Goal: Find contact information: Find contact information

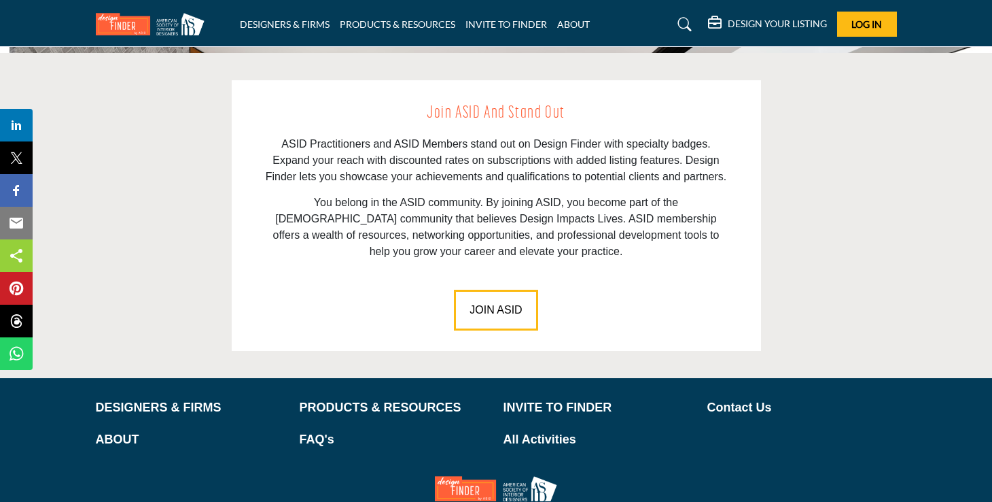
scroll to position [1850, 0]
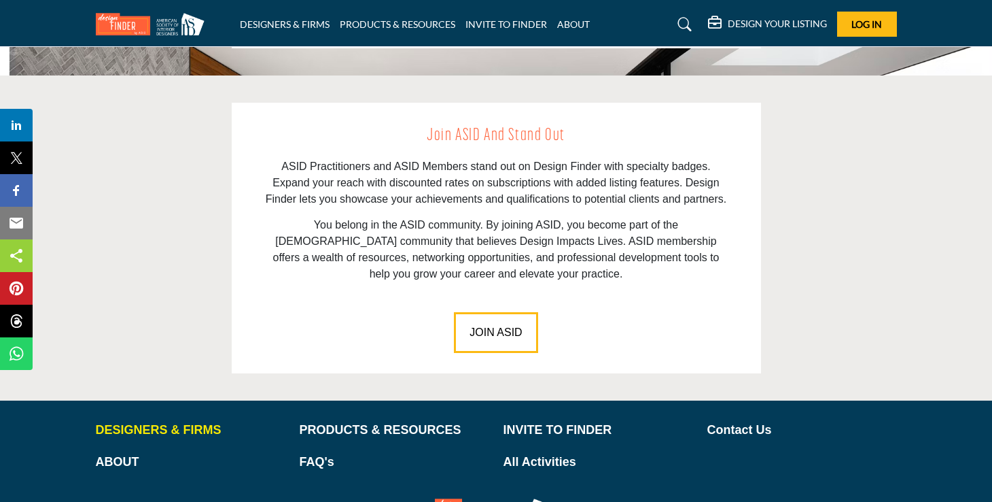
click at [173, 421] on p "DESIGNERS & FIRMS" at bounding box center [191, 430] width 190 height 18
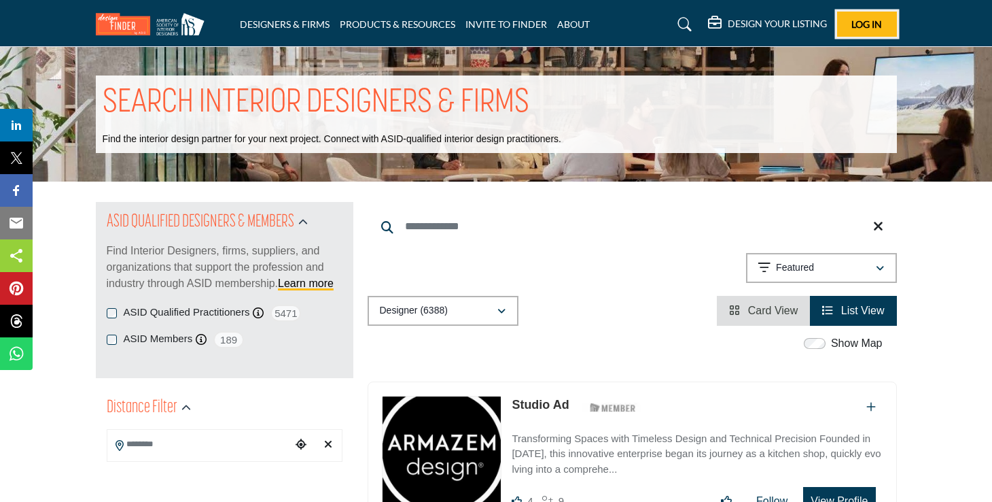
click at [848, 24] on button "Log In" at bounding box center [867, 24] width 60 height 25
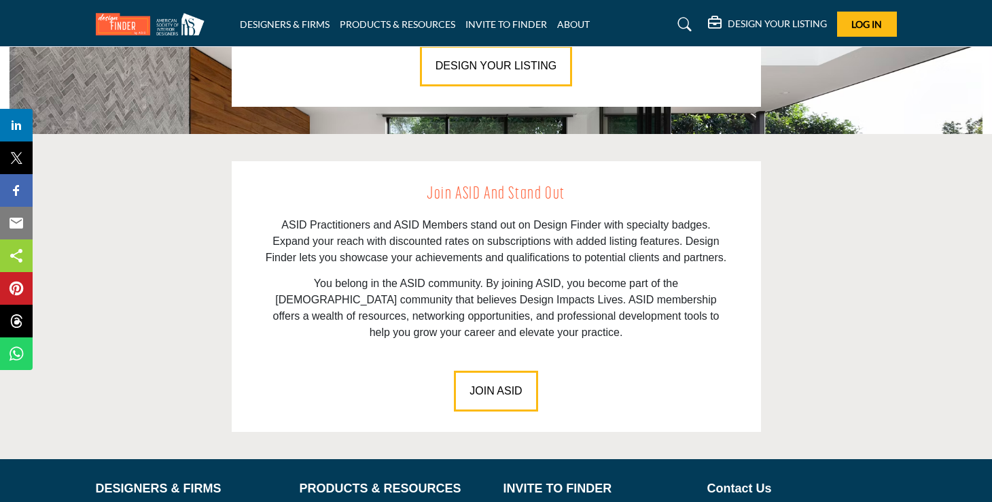
scroll to position [1911, 0]
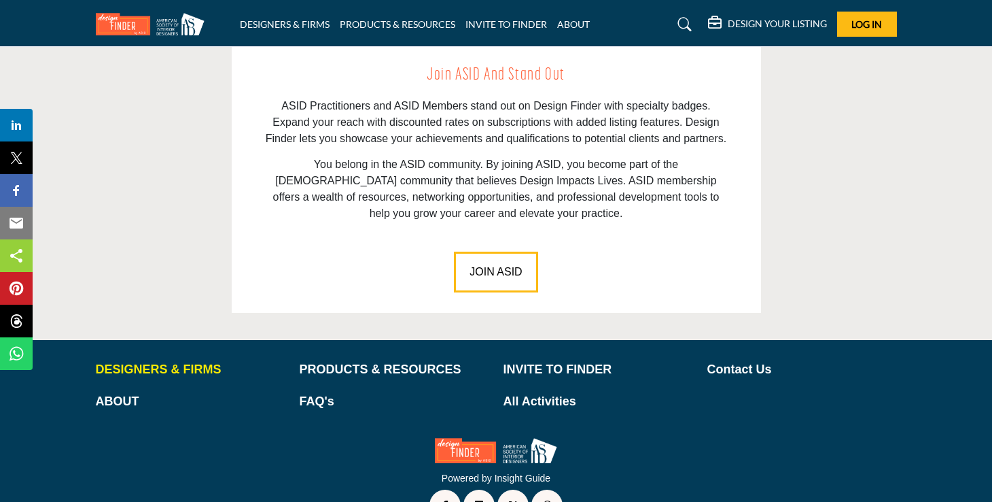
click at [203, 360] on p "DESIGNERS & FIRMS" at bounding box center [191, 369] width 190 height 18
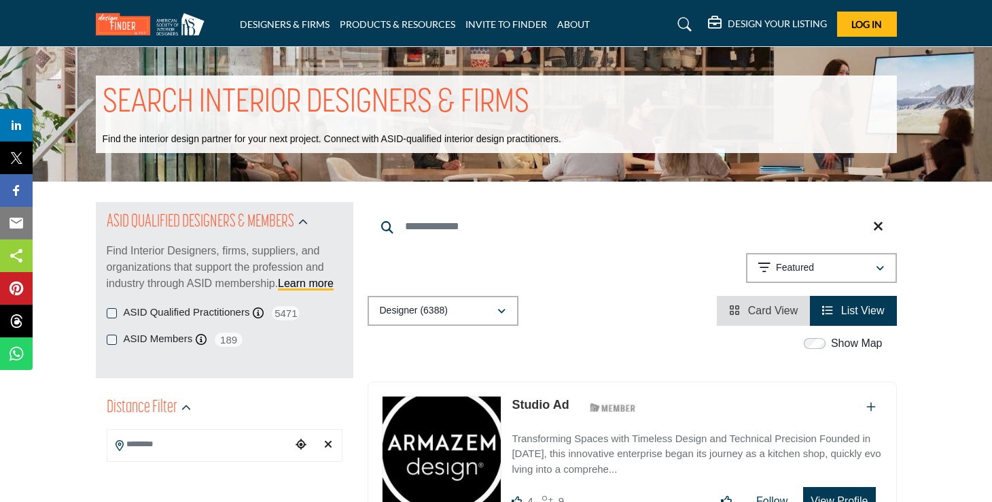
scroll to position [63, 0]
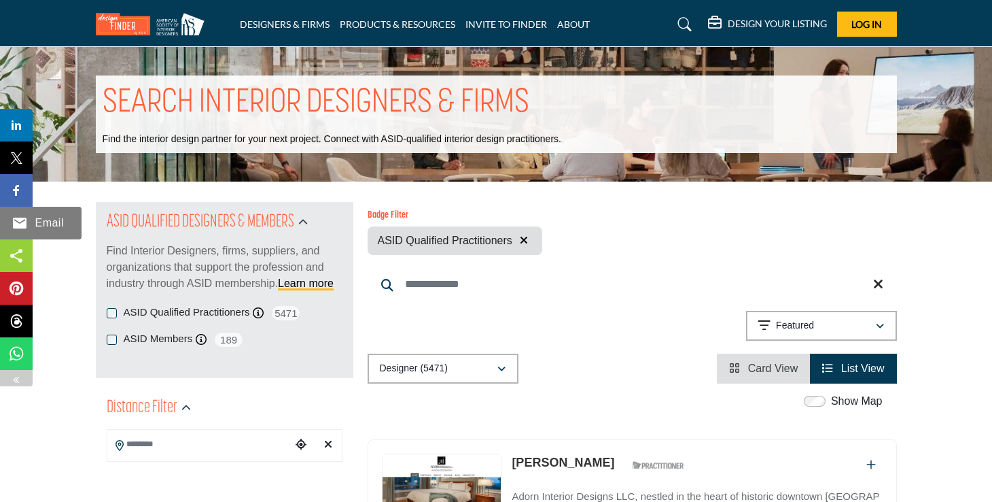
click at [10, 218] on div "Email" at bounding box center [41, 223] width 82 height 33
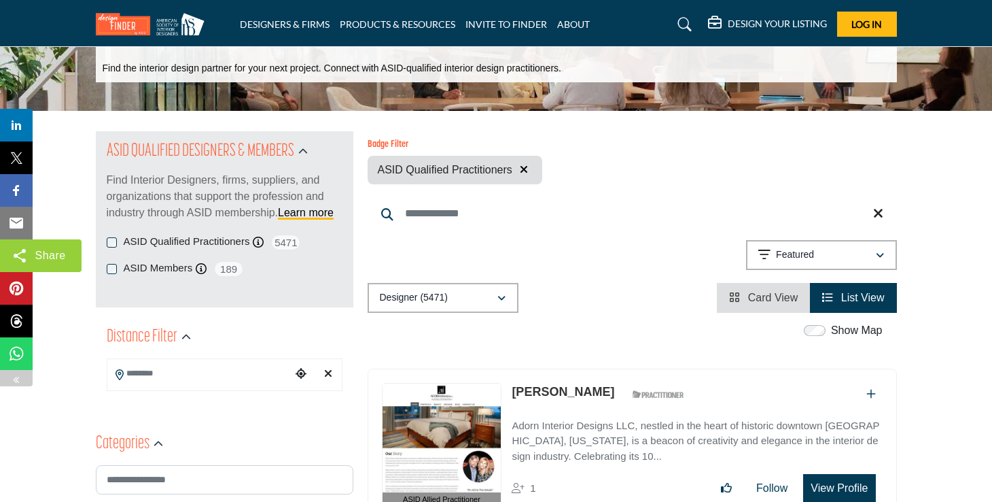
scroll to position [114, 0]
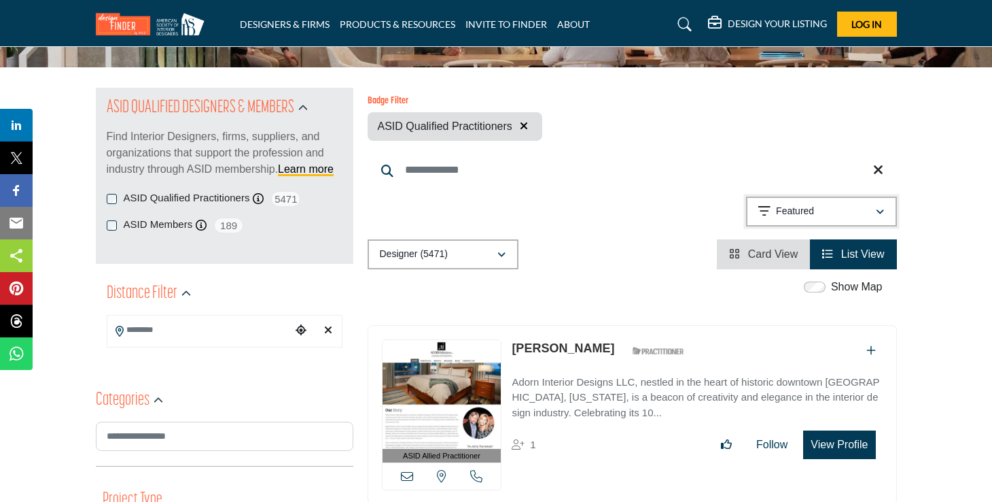
click at [880, 209] on icon "button" at bounding box center [880, 212] width 8 height 10
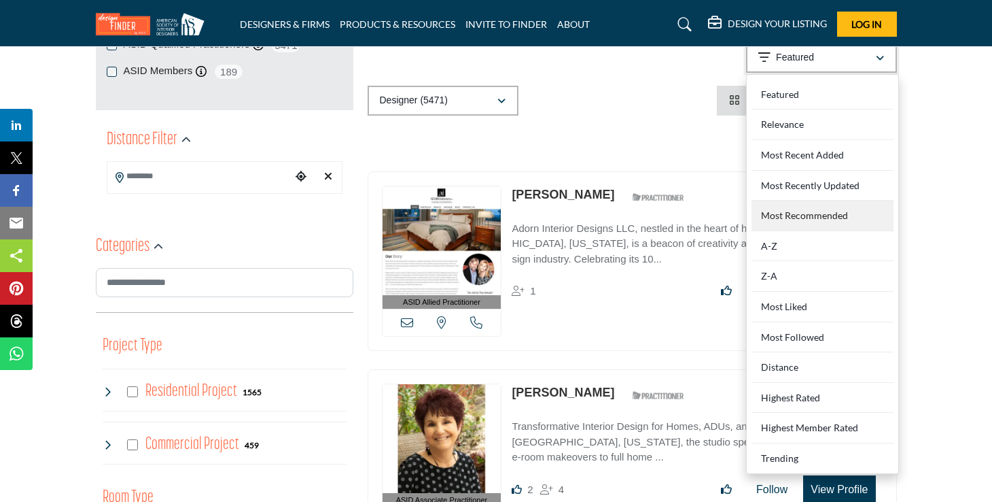
scroll to position [307, 0]
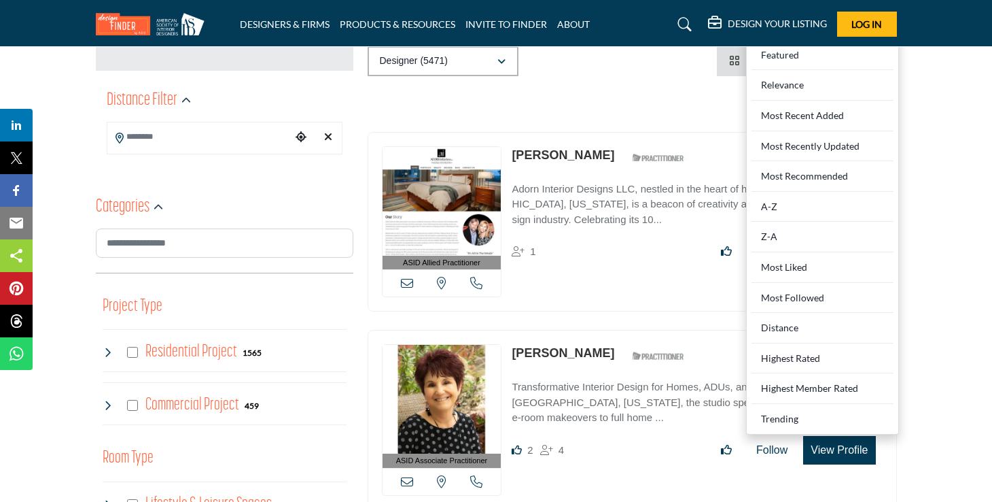
click at [595, 105] on div "Show Map Map is currently hidden. Toggle the switch above to show the map. No m…" at bounding box center [624, 97] width 529 height 22
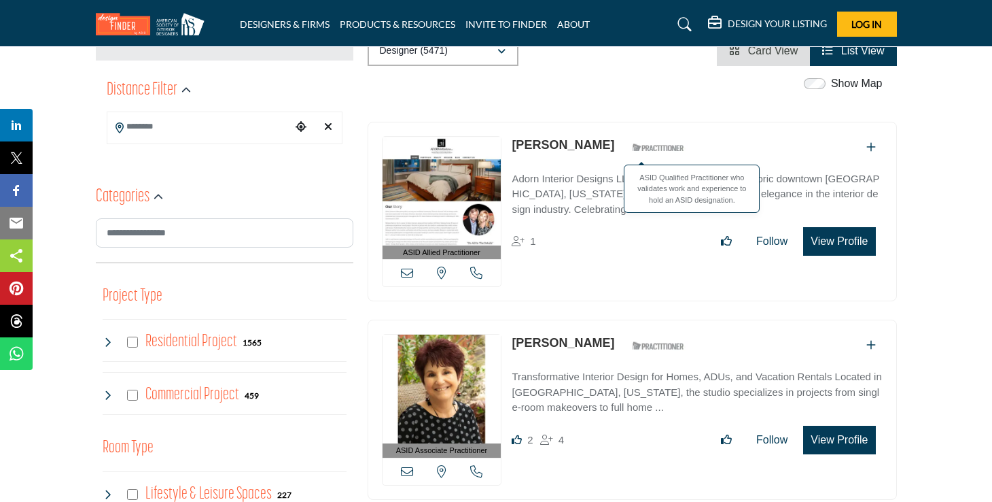
scroll to position [315, 0]
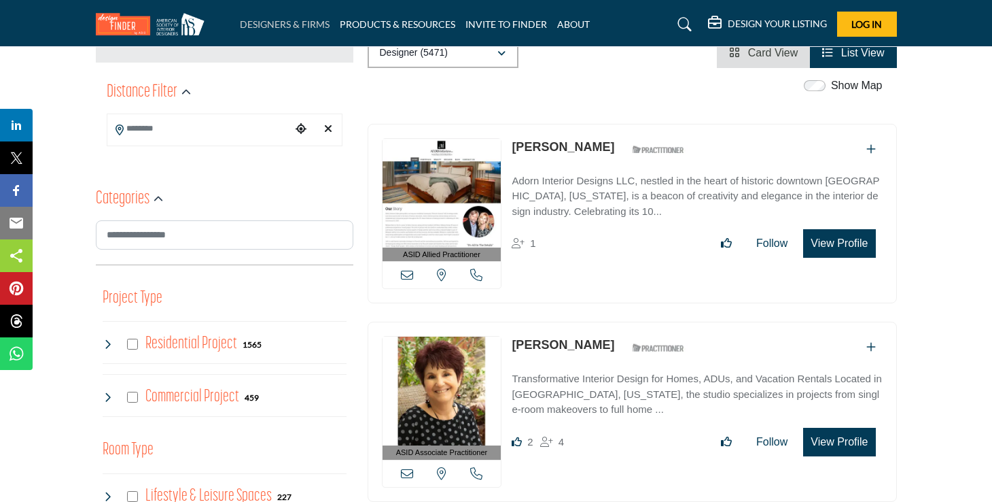
click at [298, 21] on link "DESIGNERS & FIRMS" at bounding box center [285, 24] width 90 height 12
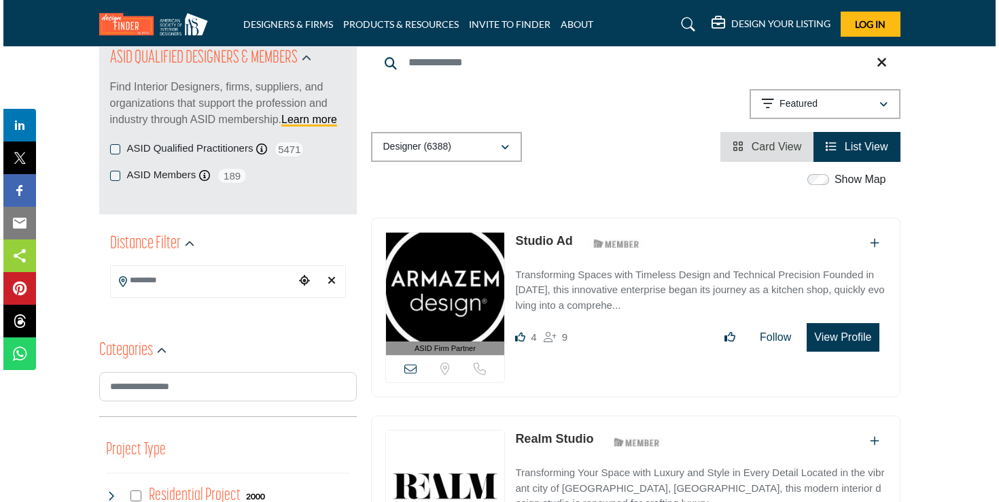
scroll to position [184, 0]
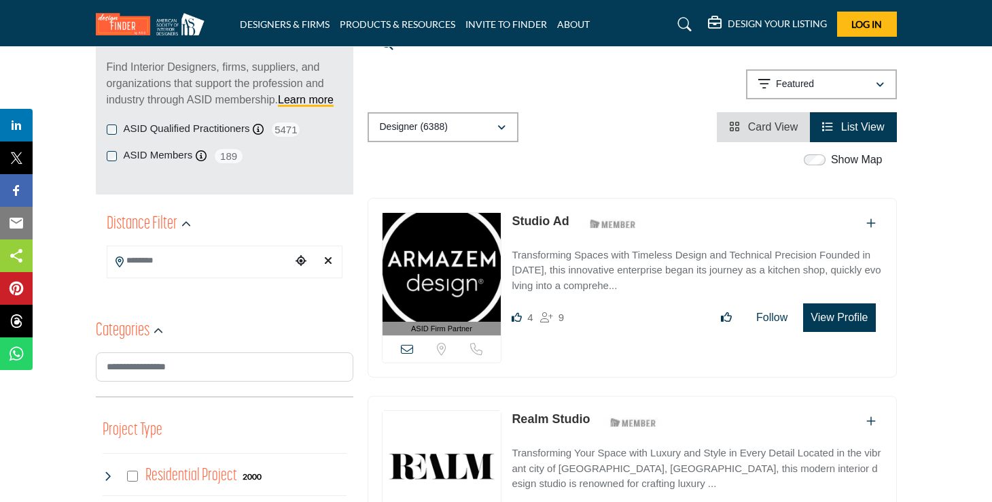
click at [854, 320] on button "View Profile" at bounding box center [839, 317] width 72 height 29
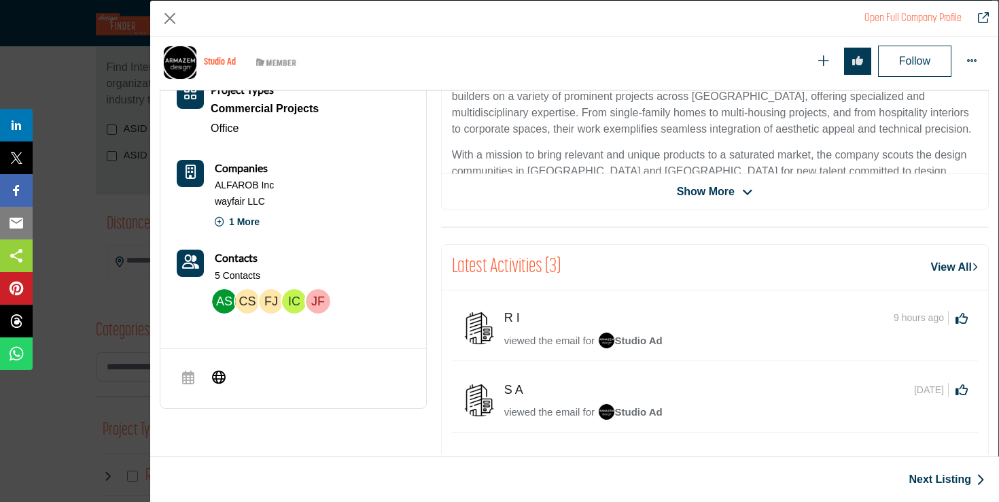
scroll to position [394, 0]
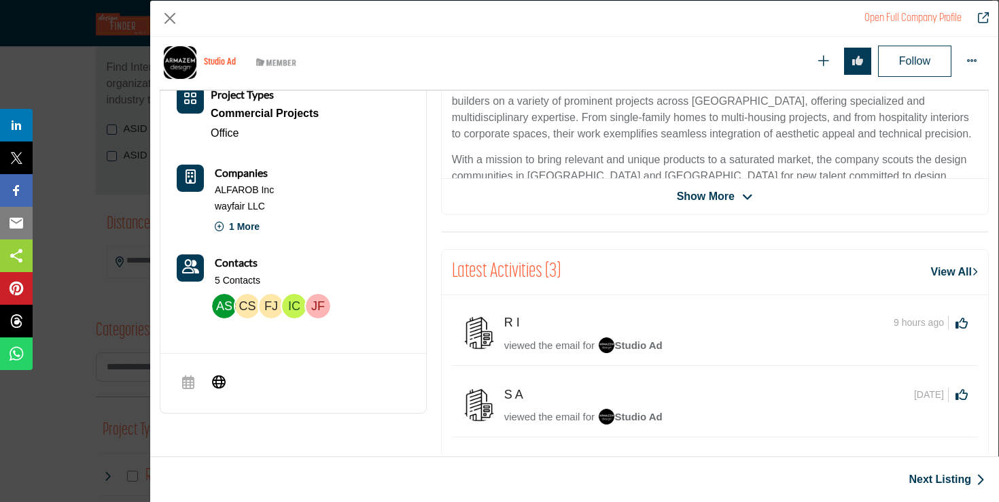
click at [677, 196] on span "Show More" at bounding box center [706, 196] width 58 height 16
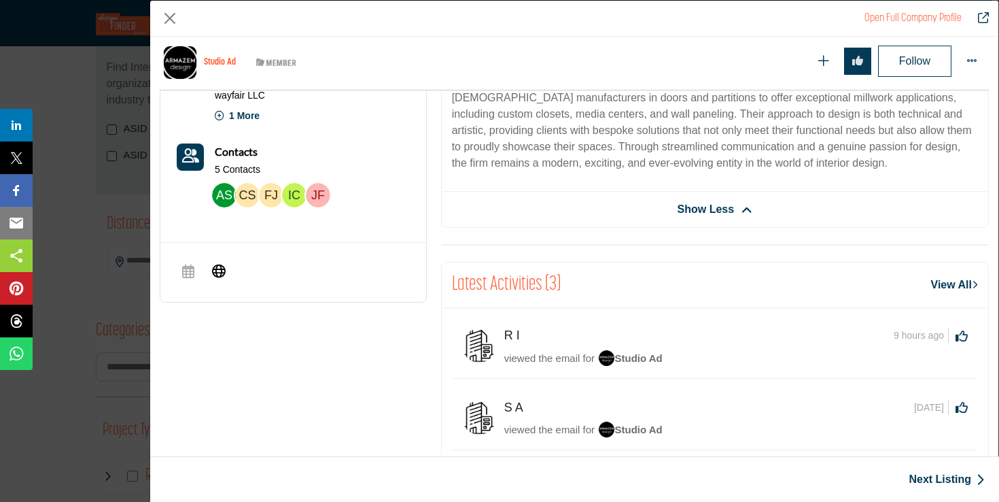
scroll to position [502, 0]
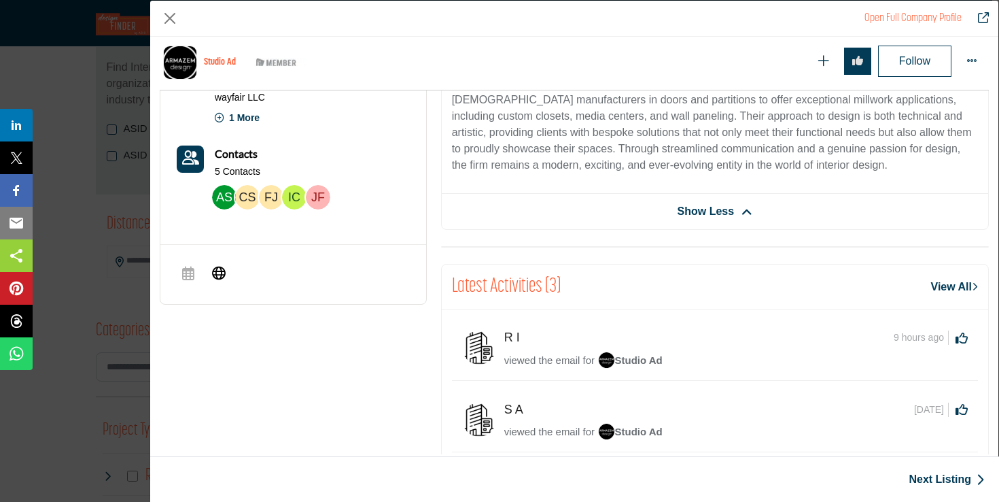
click at [316, 197] on img "Company Data Modal" at bounding box center [318, 197] width 24 height 24
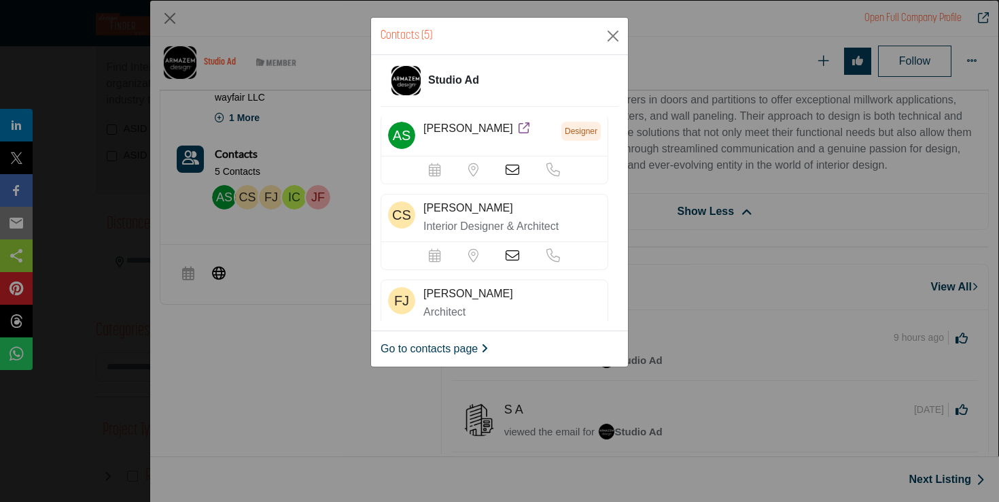
scroll to position [0, 0]
click at [512, 258] on icon at bounding box center [513, 258] width 14 height 14
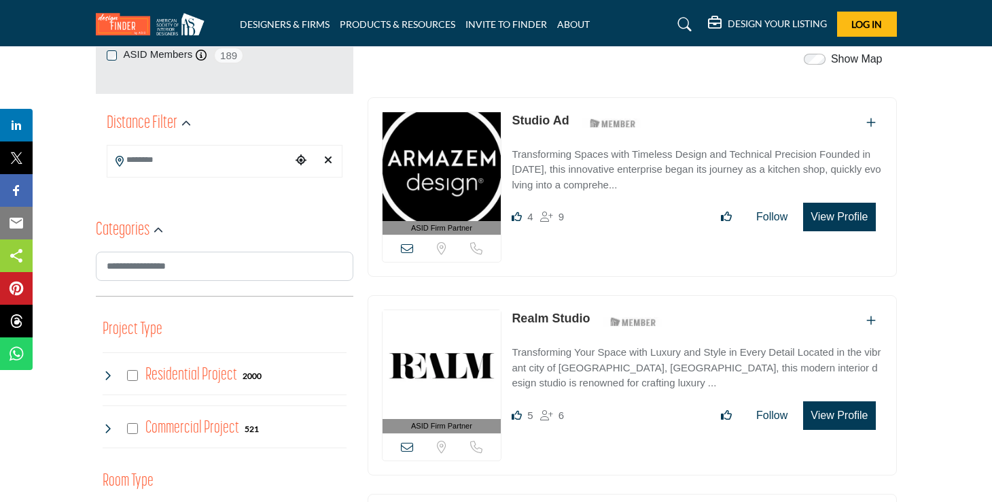
scroll to position [285, 0]
click at [404, 246] on icon at bounding box center [407, 247] width 12 height 12
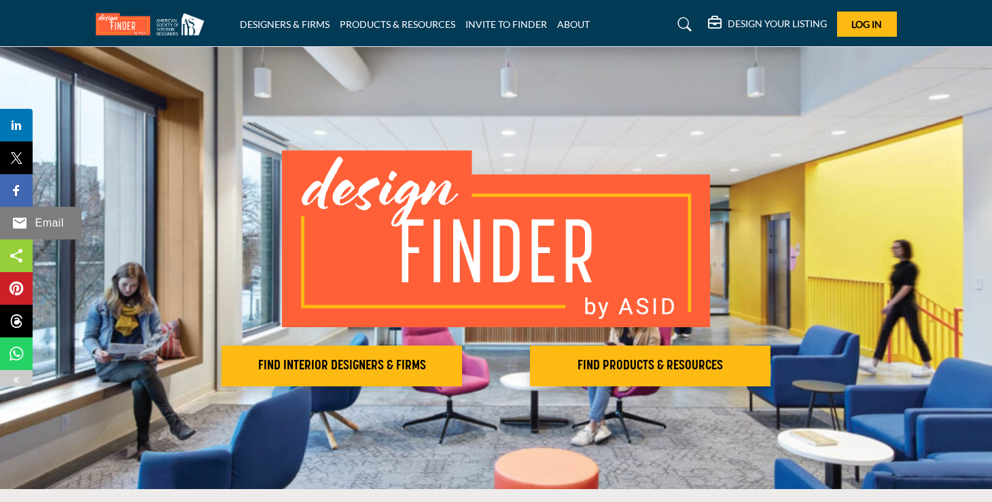
click at [7, 226] on div "Email" at bounding box center [41, 223] width 82 height 33
click at [862, 23] on span "Log In" at bounding box center [867, 24] width 31 height 12
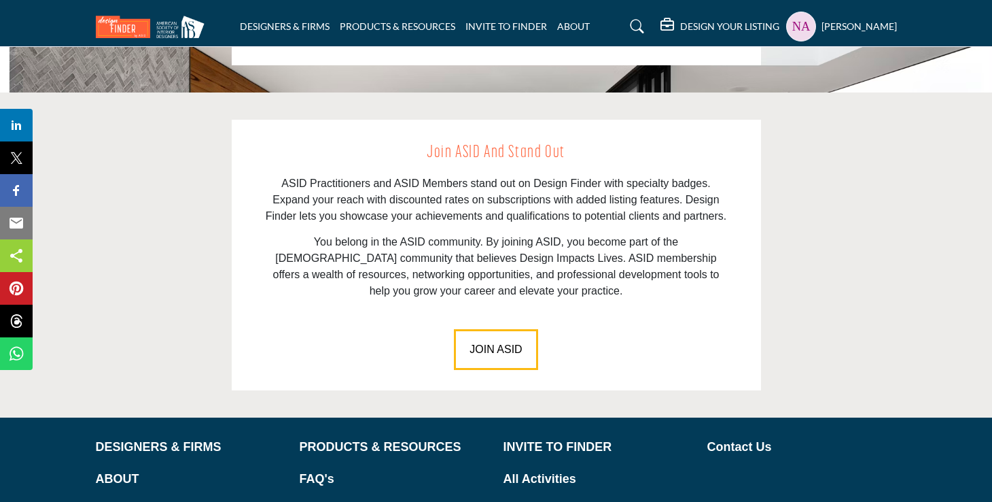
scroll to position [1915, 0]
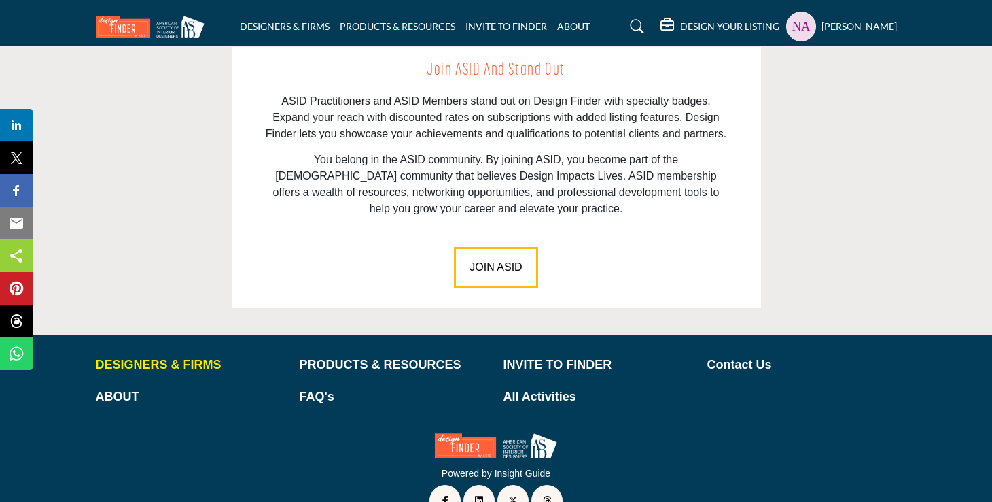
click at [172, 355] on p "DESIGNERS & FIRMS" at bounding box center [191, 364] width 190 height 18
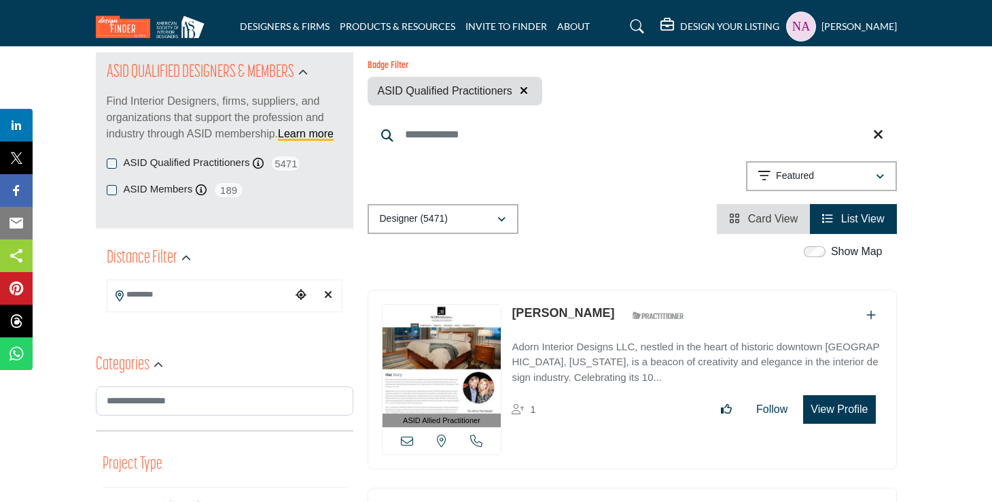
scroll to position [152, 0]
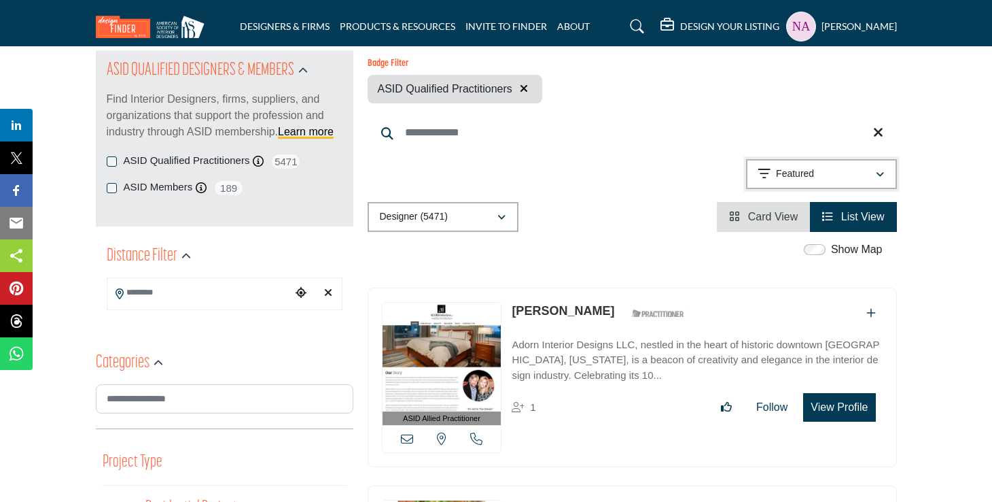
click at [873, 173] on div "Featured" at bounding box center [816, 174] width 117 height 16
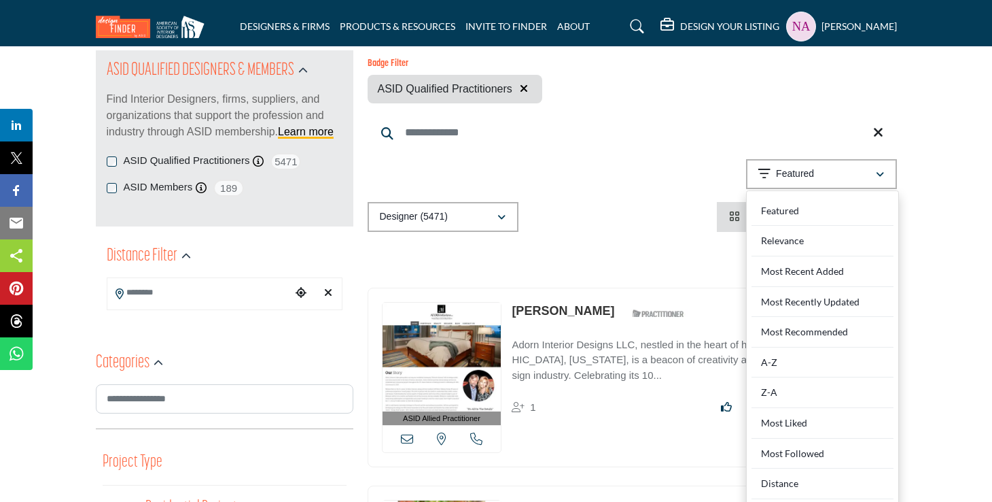
click at [623, 178] on div "Showing 21 results out of 5471 Featured" at bounding box center [632, 176] width 529 height 35
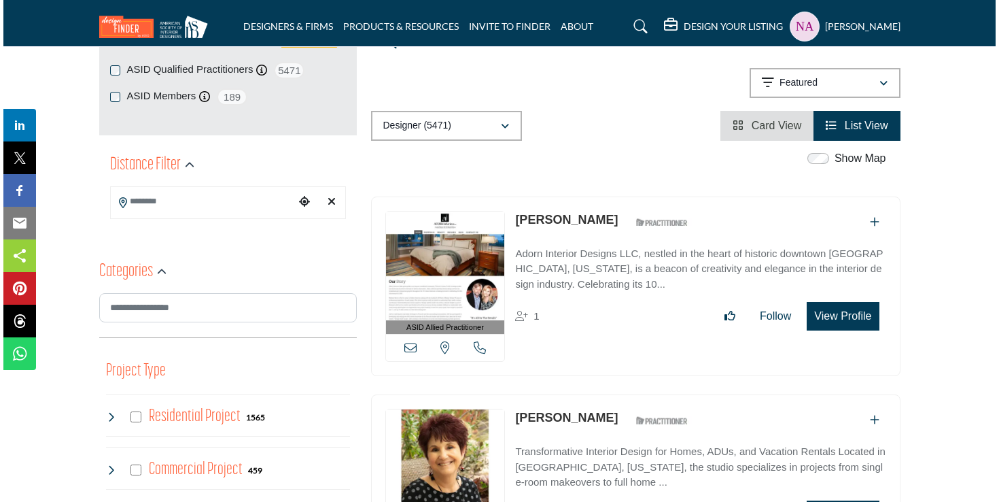
scroll to position [254, 0]
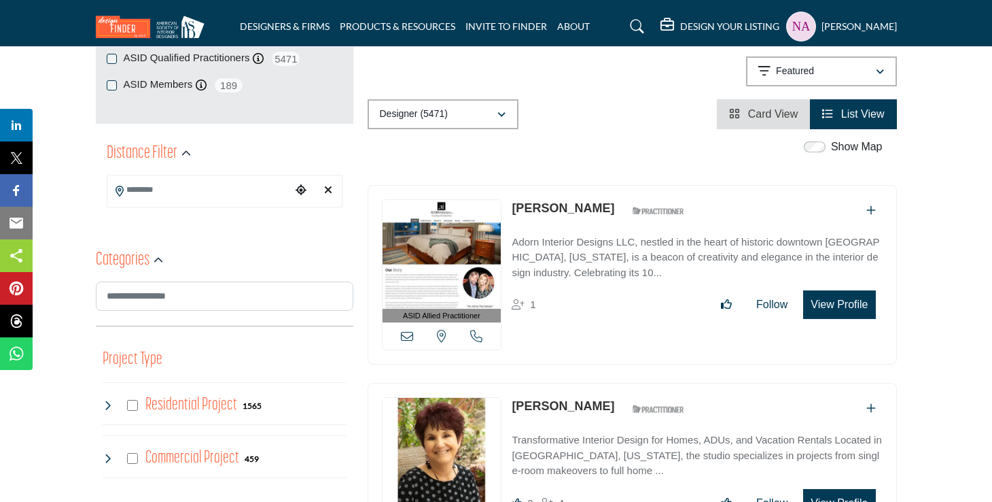
click at [818, 308] on button "View Profile" at bounding box center [839, 304] width 72 height 29
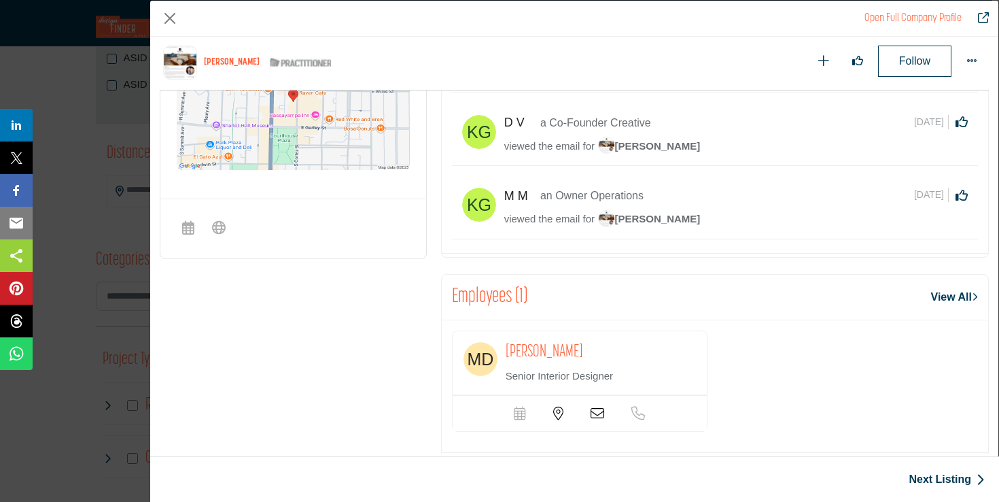
scroll to position [669, 0]
click at [637, 218] on span "[PERSON_NAME]" at bounding box center [649, 217] width 103 height 12
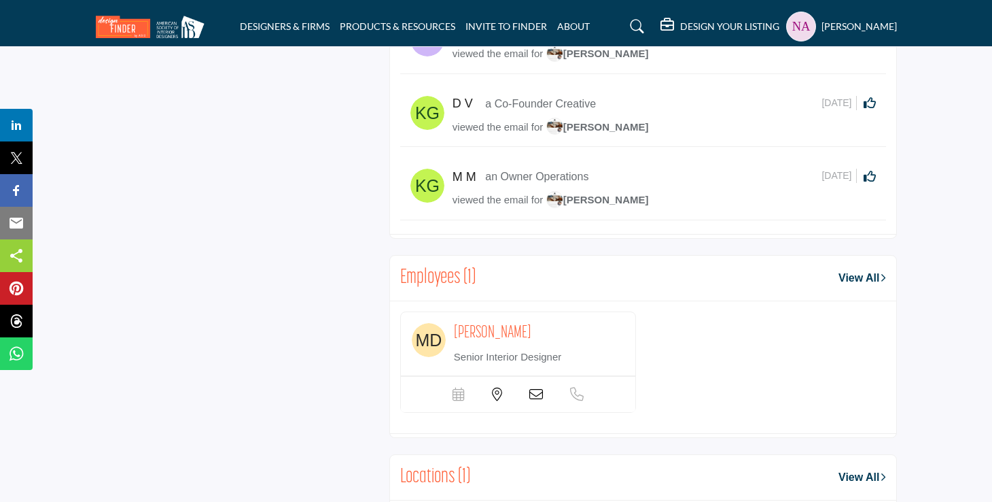
scroll to position [916, 0]
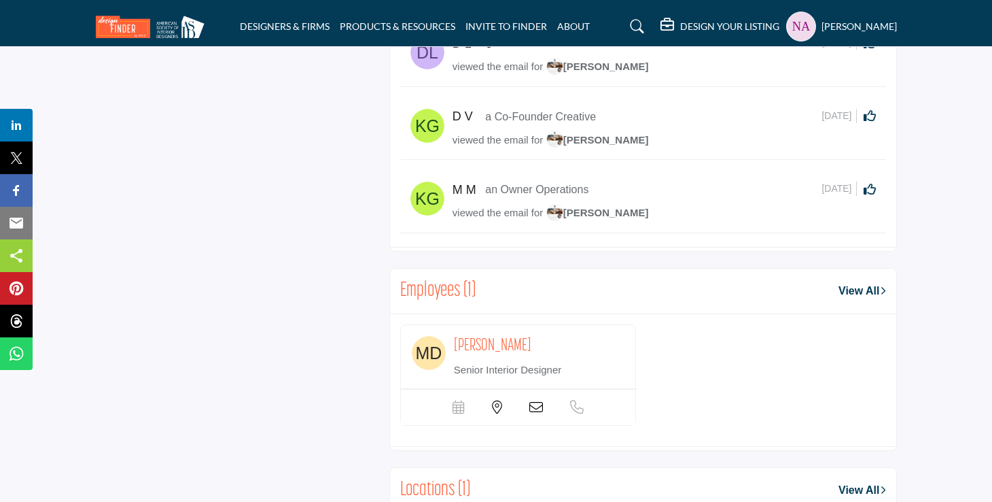
click at [536, 414] on icon at bounding box center [536, 407] width 14 height 14
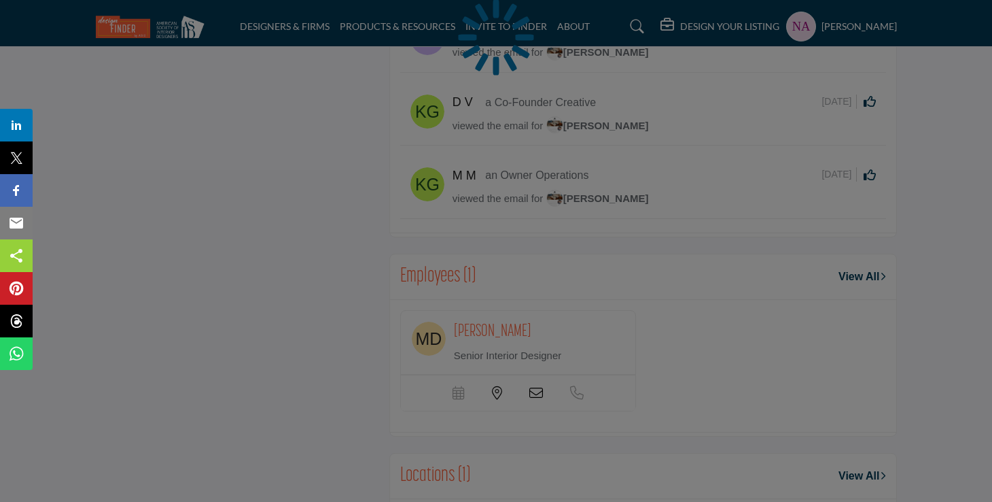
scroll to position [932, 0]
click at [271, 287] on div at bounding box center [496, 251] width 992 height 502
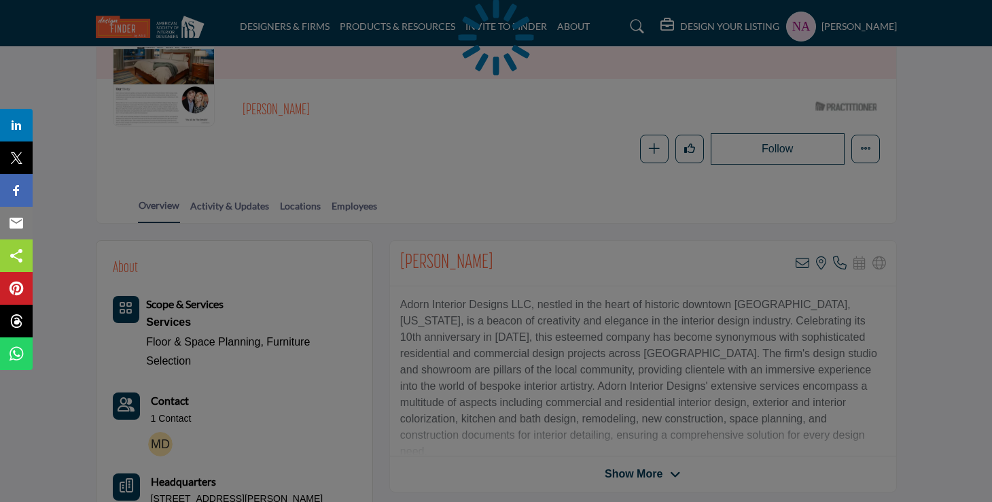
scroll to position [99, 0]
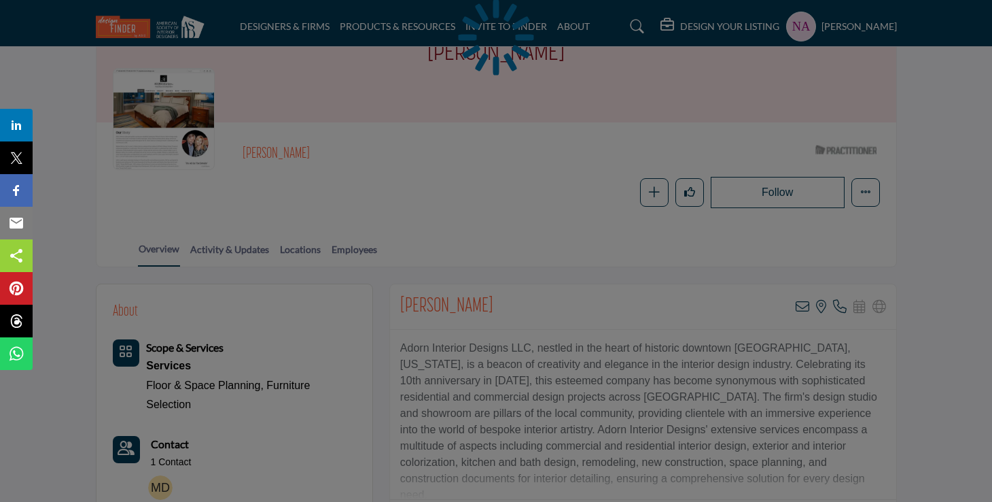
click at [621, 242] on div at bounding box center [496, 251] width 992 height 502
